Goal: Task Accomplishment & Management: Use online tool/utility

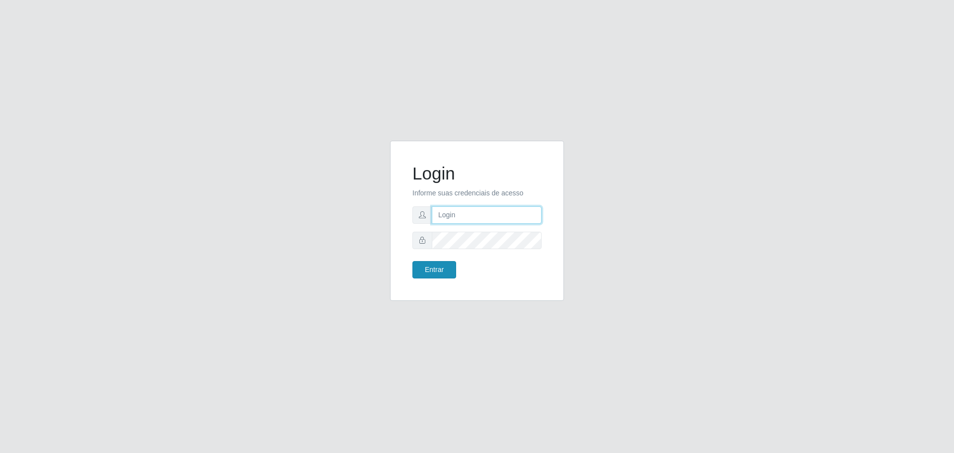
type input "[EMAIL_ADDRESS][DOMAIN_NAME]"
click at [438, 270] on button "Entrar" at bounding box center [435, 269] width 44 height 17
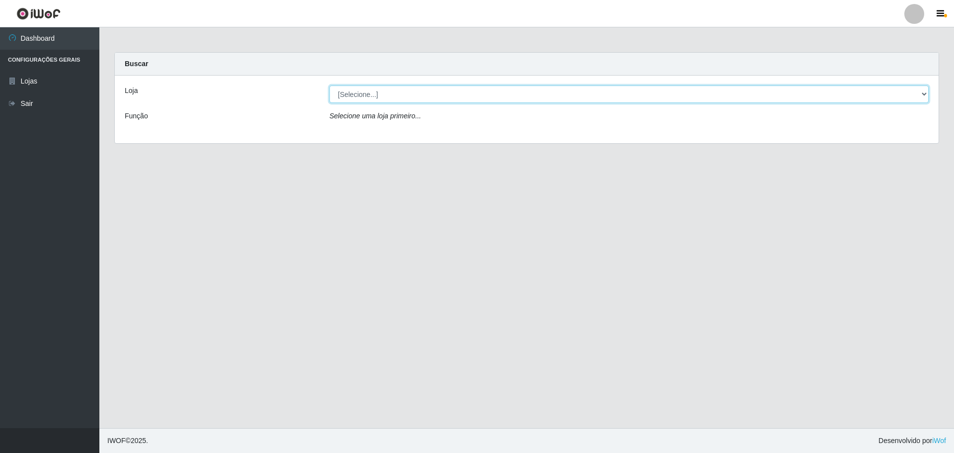
click at [364, 93] on select "[Selecione...] [GEOGRAPHIC_DATA] - [GEOGRAPHIC_DATA][DATE]" at bounding box center [629, 93] width 599 height 17
select select "527"
click at [330, 85] on select "[Selecione...] [GEOGRAPHIC_DATA] - [GEOGRAPHIC_DATA][DATE]" at bounding box center [629, 93] width 599 height 17
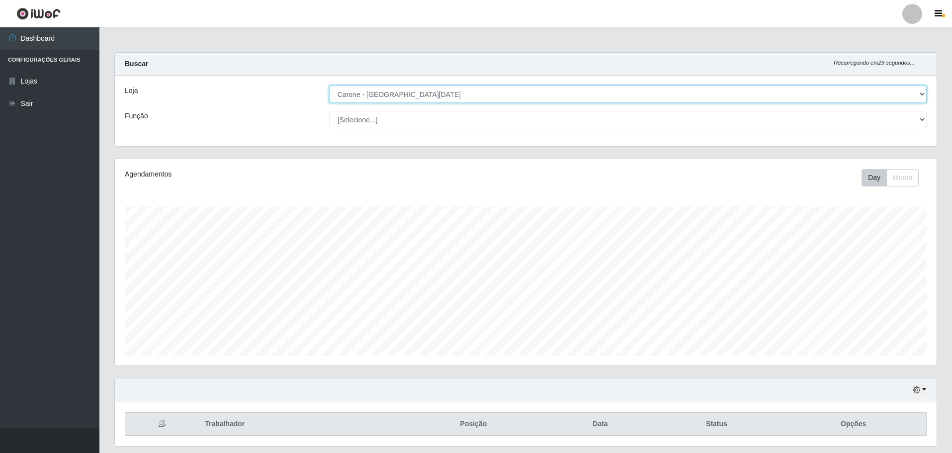
scroll to position [206, 822]
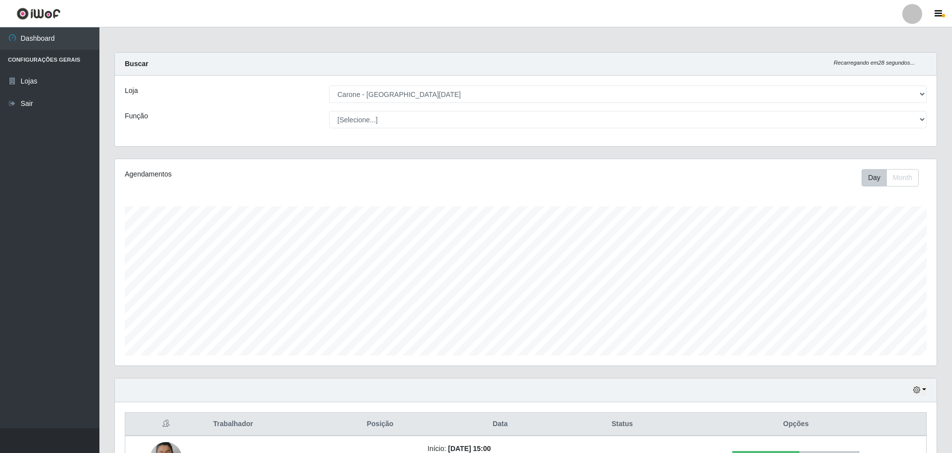
click at [367, 106] on div "Loja [Selecione...] Carone - [GEOGRAPHIC_DATA][DATE] Função [Selecione...] Emba…" at bounding box center [526, 111] width 822 height 71
click at [372, 111] on select "[Selecione...] Embalador Embalador + Embalador ++ Repositor Repositor + Reposit…" at bounding box center [627, 119] width 597 height 17
click at [298, 115] on div "Função" at bounding box center [219, 119] width 204 height 17
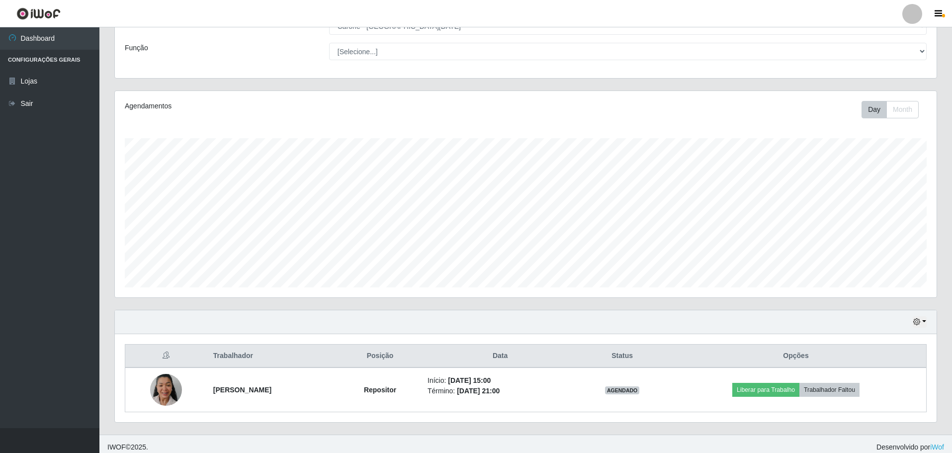
scroll to position [75, 0]
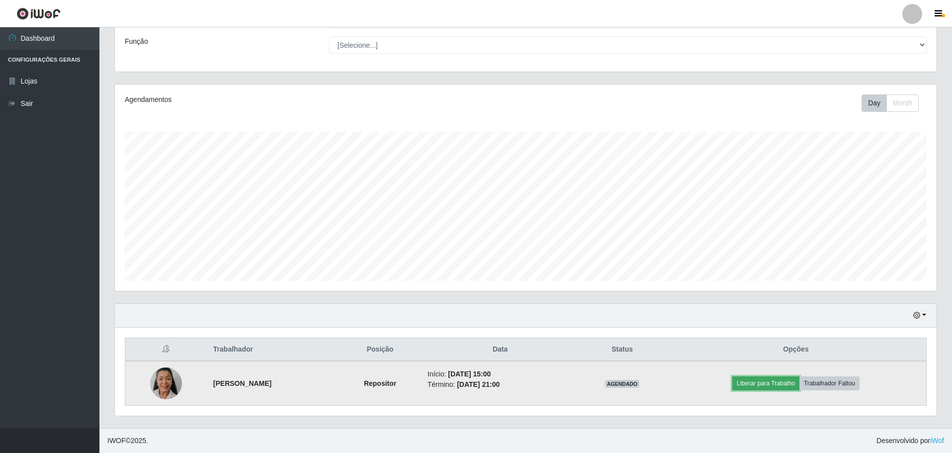
click at [772, 380] on button "Liberar para Trabalho" at bounding box center [765, 383] width 67 height 14
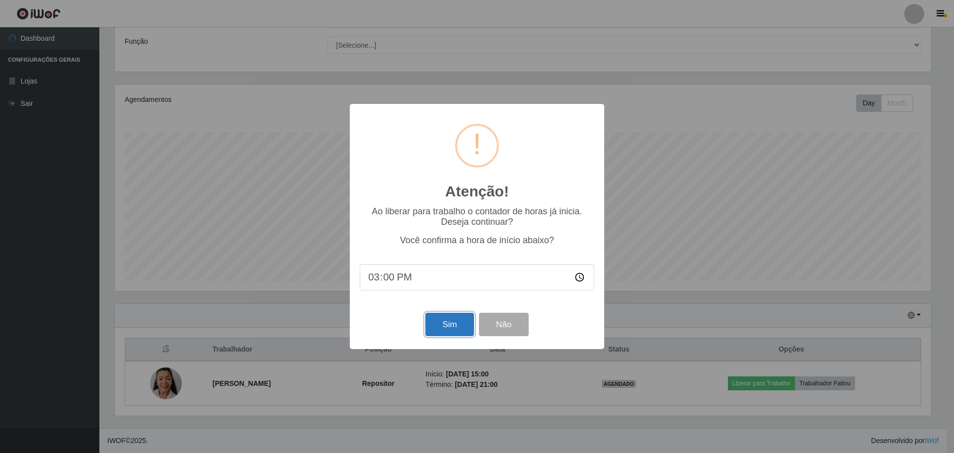
click at [461, 327] on button "Sim" at bounding box center [449, 324] width 48 height 23
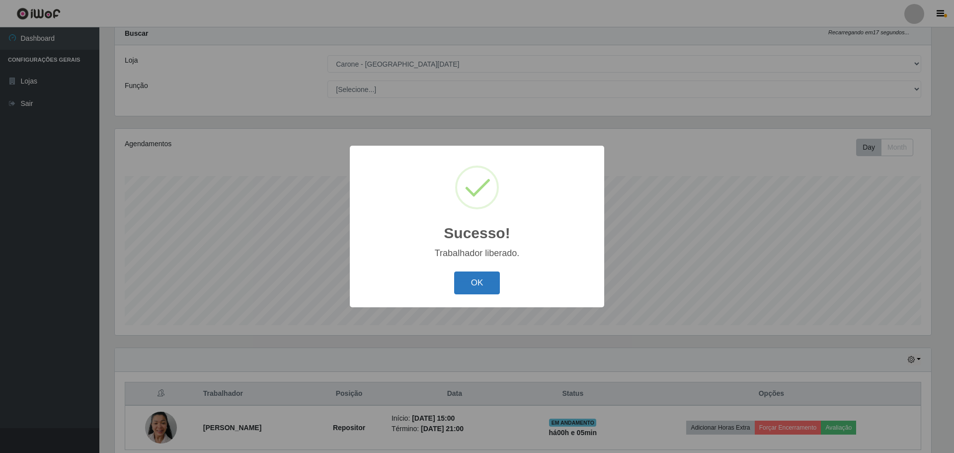
click at [493, 283] on button "OK" at bounding box center [477, 282] width 46 height 23
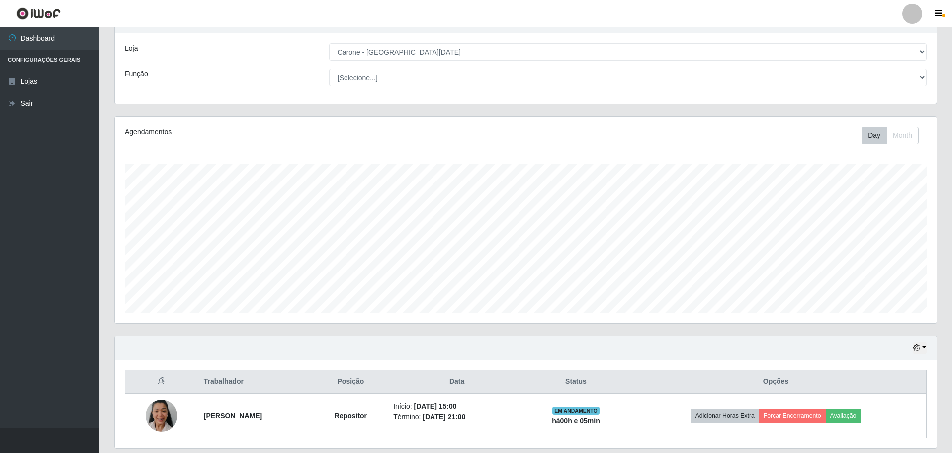
scroll to position [25, 0]
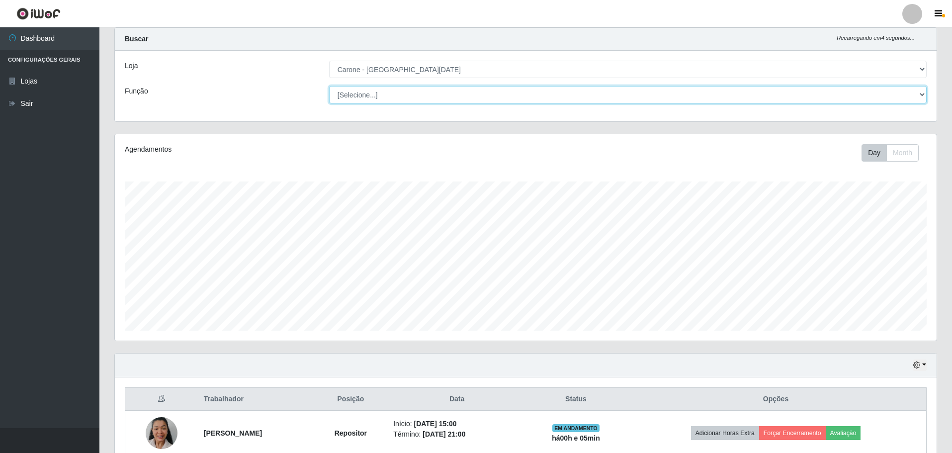
click at [350, 94] on select "[Selecione...] Embalador Embalador + Embalador ++ Repositor Repositor + Reposit…" at bounding box center [627, 94] width 597 height 17
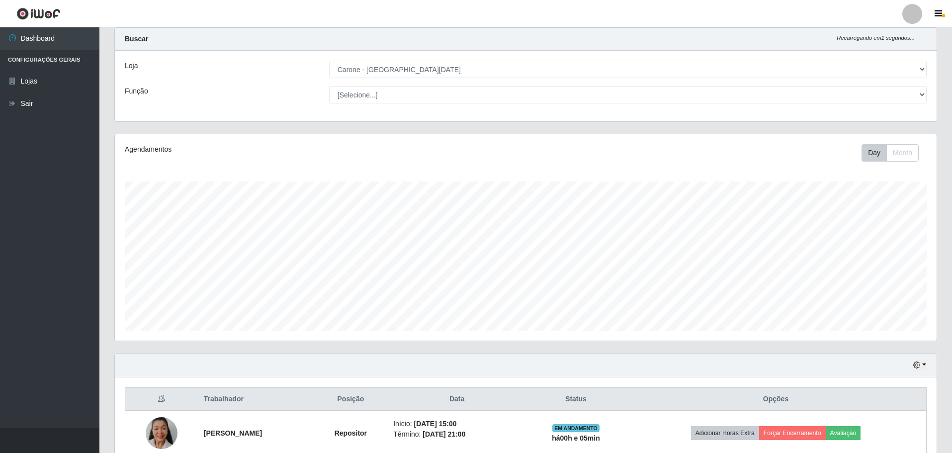
click at [243, 91] on div "Função" at bounding box center [219, 94] width 204 height 17
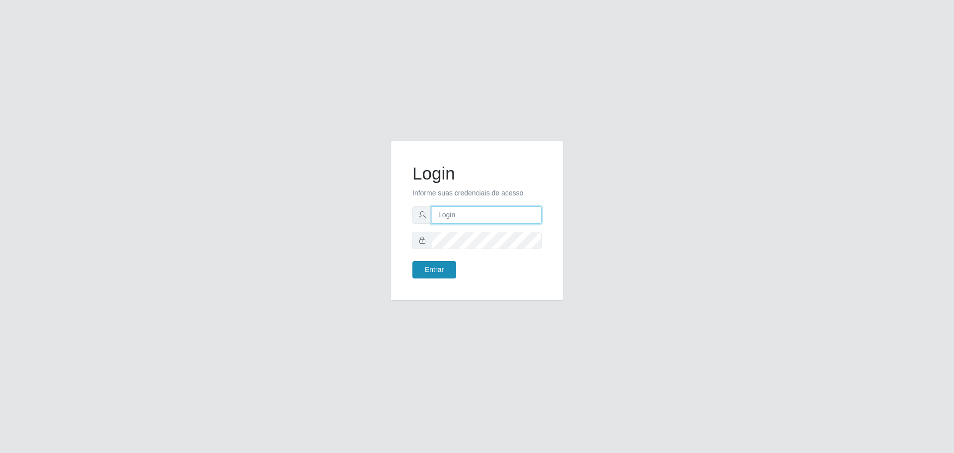
type input "[EMAIL_ADDRESS][DOMAIN_NAME]"
click at [435, 269] on button "Entrar" at bounding box center [435, 269] width 44 height 17
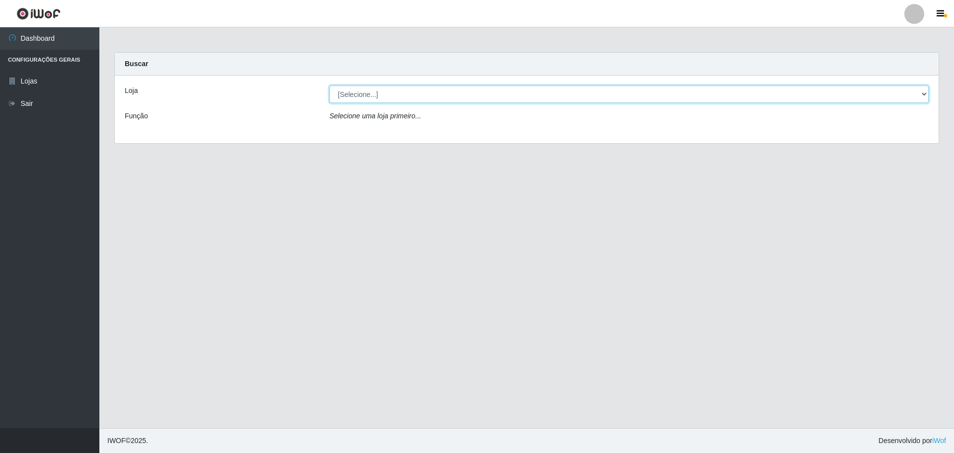
click at [363, 89] on select "[Selecione...] [GEOGRAPHIC_DATA] - [GEOGRAPHIC_DATA][DATE]" at bounding box center [629, 93] width 599 height 17
select select "527"
click at [330, 85] on select "[Selecione...] [GEOGRAPHIC_DATA] - [GEOGRAPHIC_DATA][DATE]" at bounding box center [629, 93] width 599 height 17
